Goal: Information Seeking & Learning: Learn about a topic

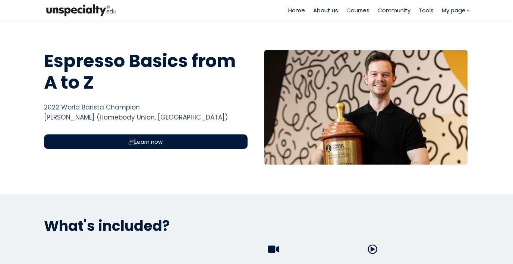
click at [300, 9] on span "Home" at bounding box center [296, 10] width 17 height 9
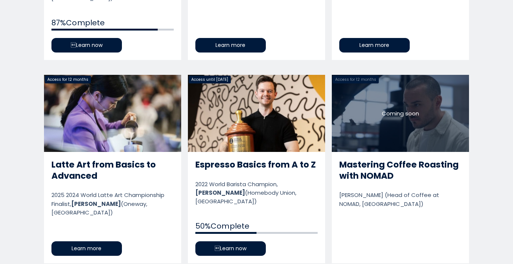
scroll to position [760, 0]
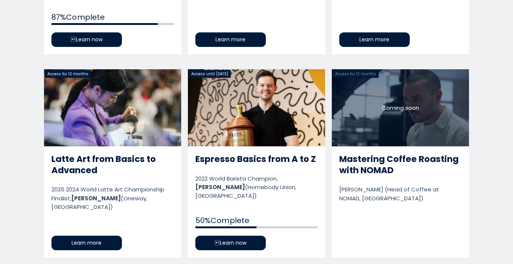
click at [146, 102] on link "Latte Art from Basics to Advanced" at bounding box center [112, 163] width 137 height 189
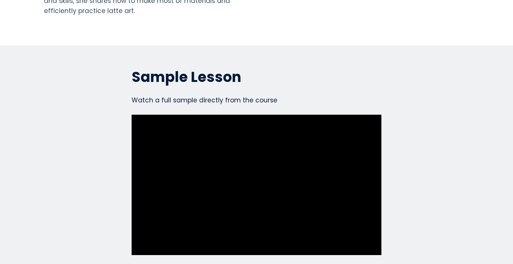
scroll to position [1913, 0]
